Goal: Manage account settings

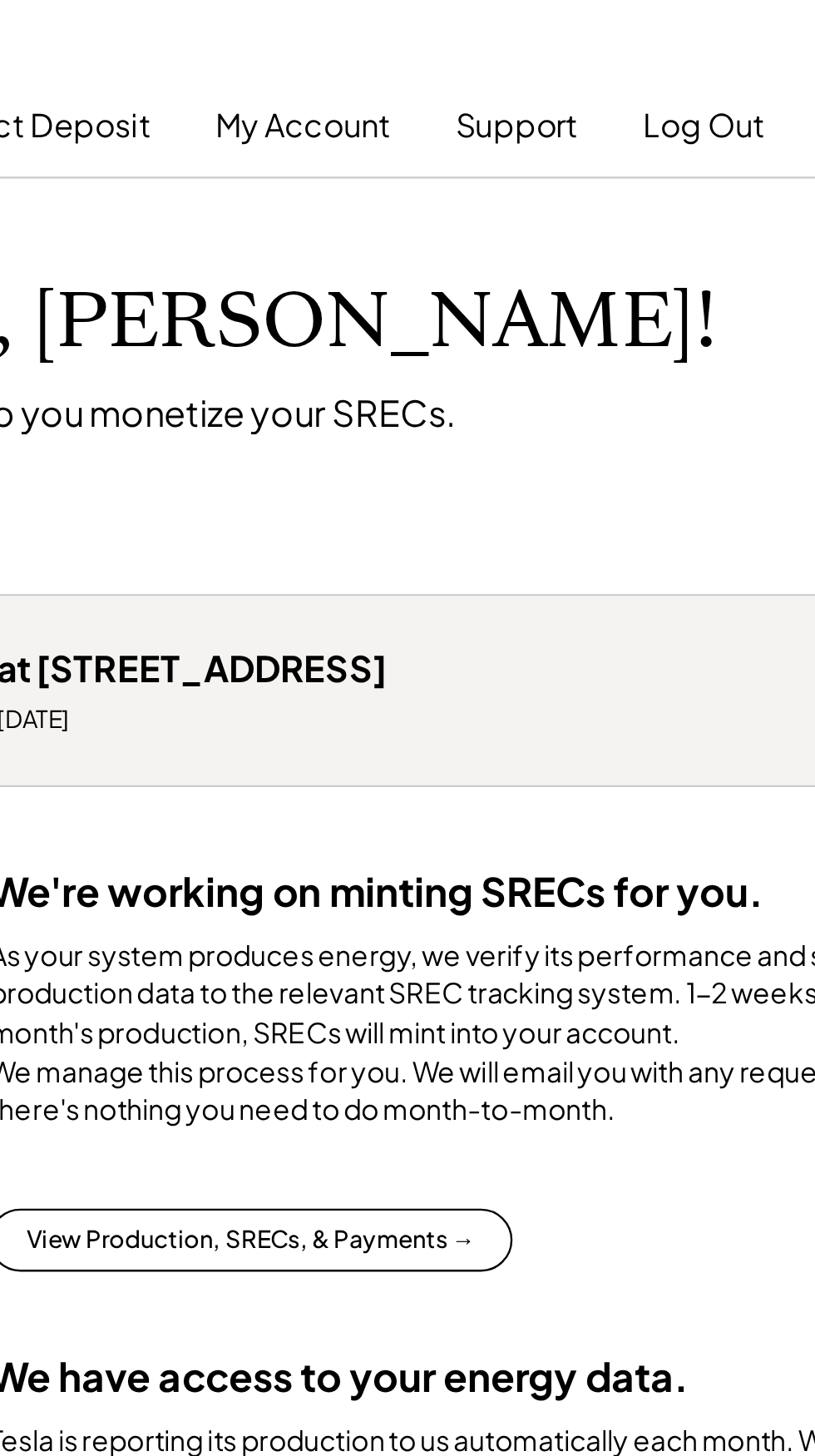
click at [369, 62] on button "My Account" at bounding box center [355, 52] width 74 height 33
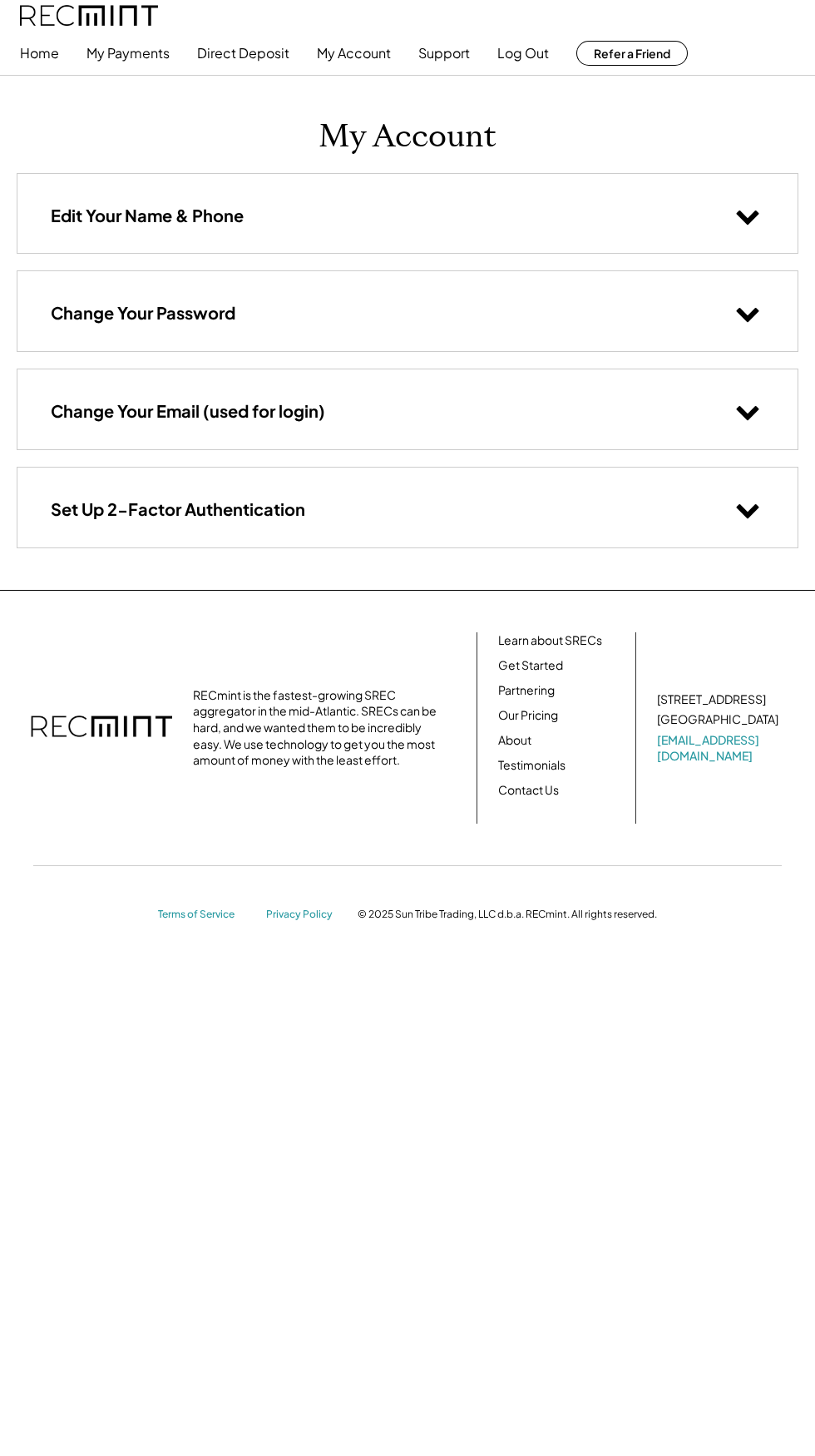
click at [461, 305] on div "Change Your Password" at bounding box center [407, 311] width 781 height 79
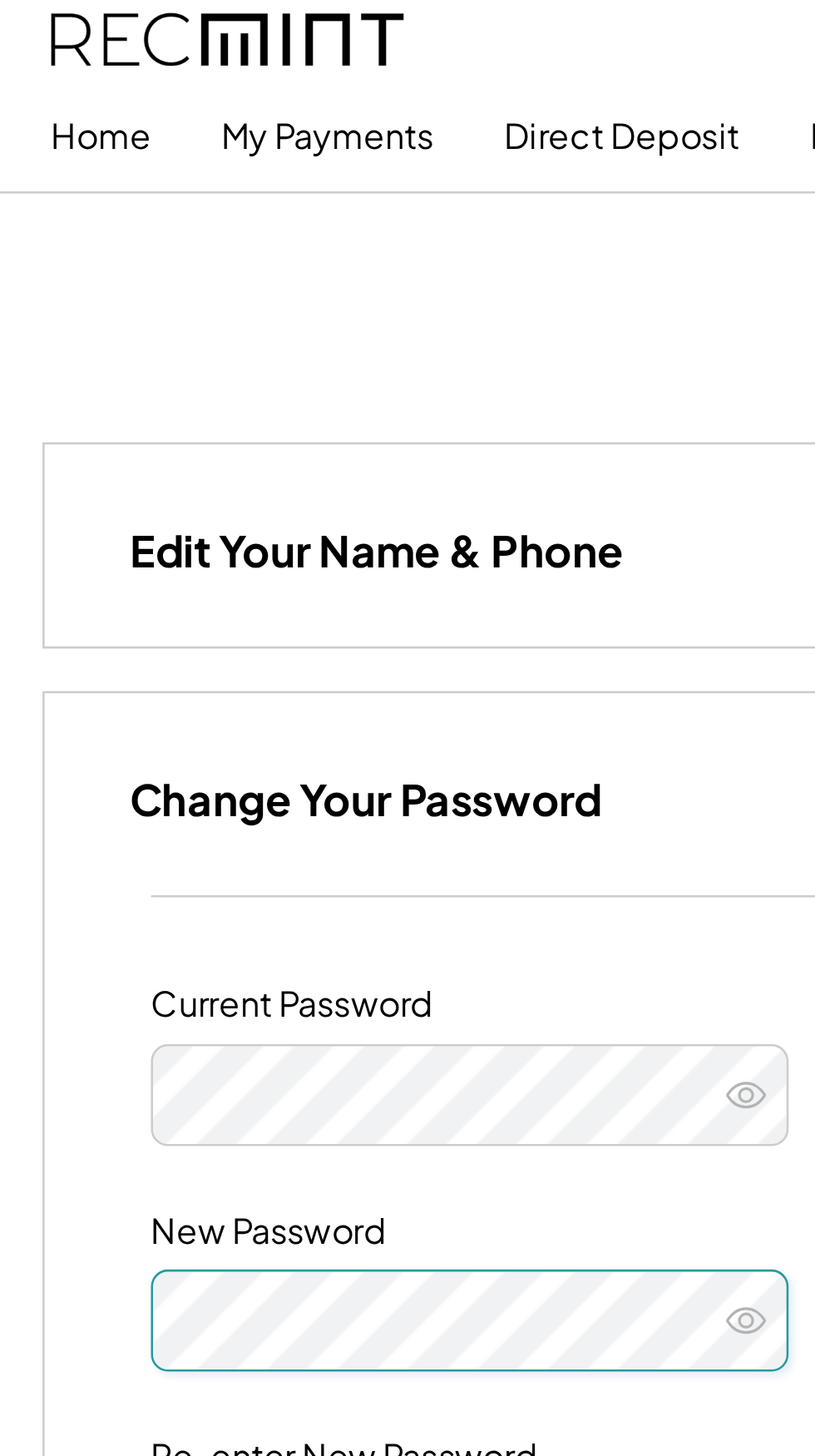
click at [141, 55] on button "My Payments" at bounding box center [128, 52] width 83 height 33
